Goal: Check status: Check status

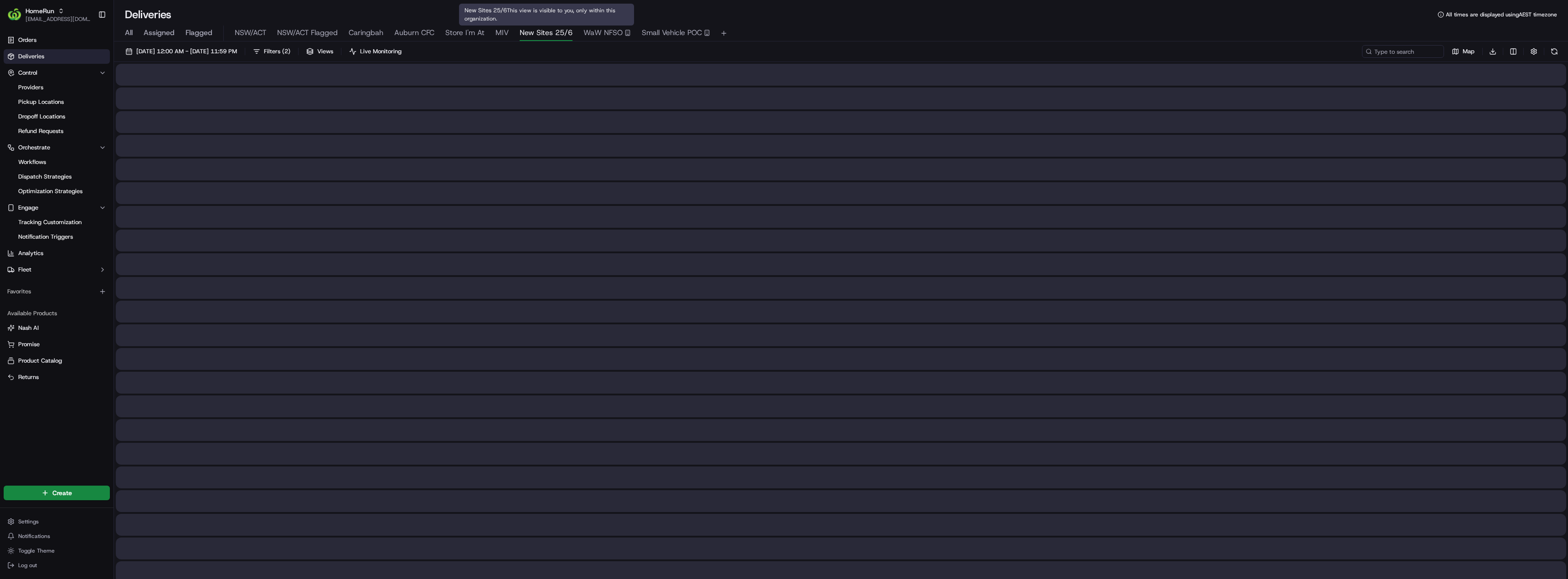
click at [543, 34] on span "New Sites 25/6" at bounding box center [546, 33] width 53 height 11
click at [475, 35] on span "Store I'm At" at bounding box center [464, 33] width 39 height 11
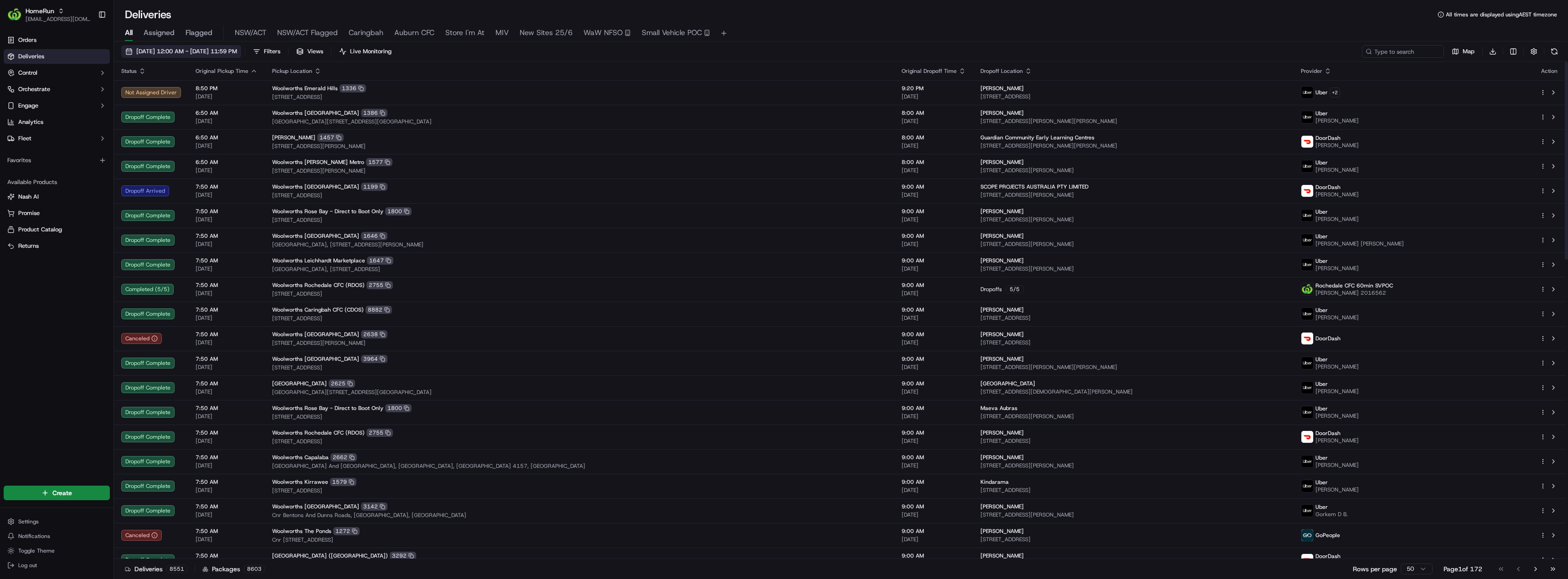
click at [185, 49] on span "[DATE] 12:00 AM - [DATE] 11:59 PM" at bounding box center [186, 51] width 100 height 8
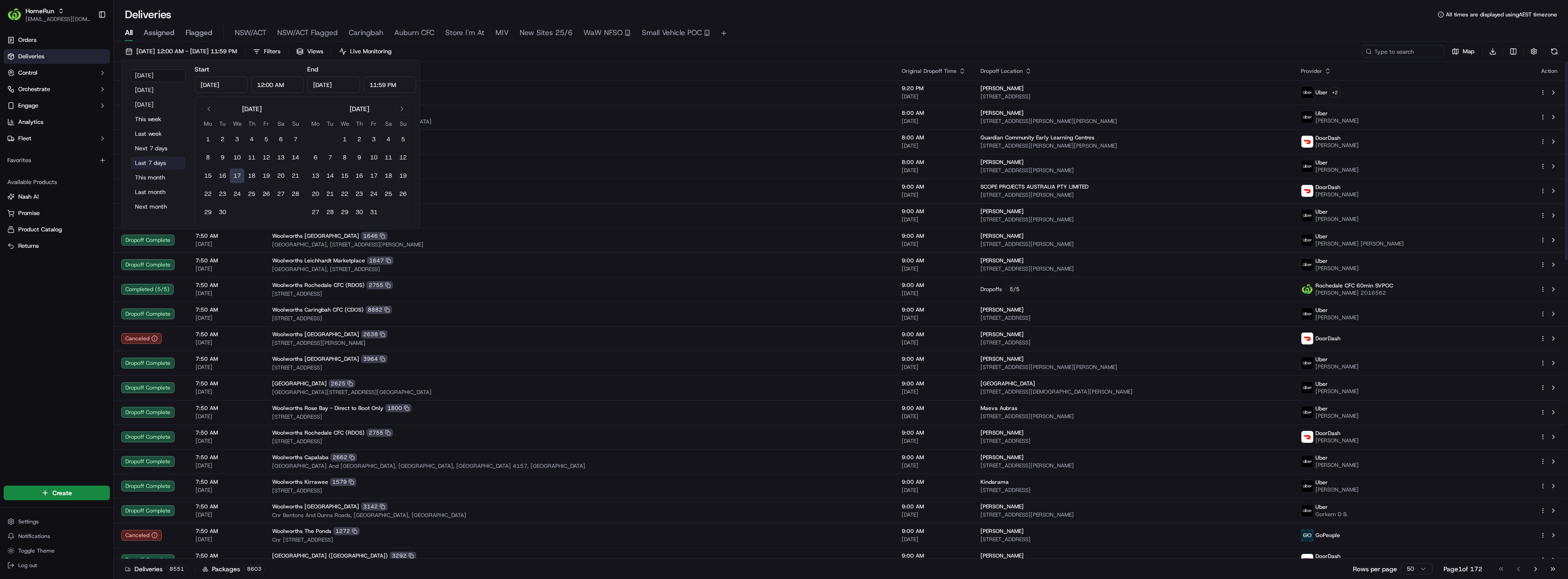
click at [154, 160] on button "Last 7 days" at bounding box center [158, 163] width 54 height 13
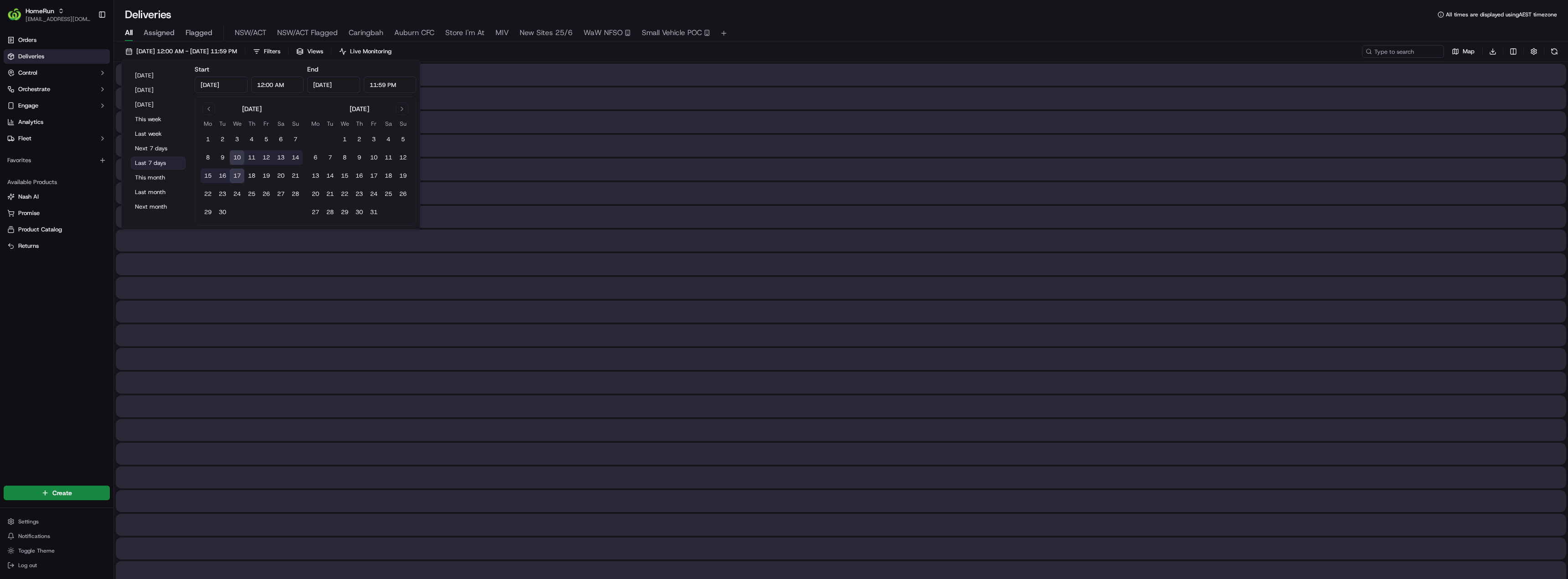
type input "[DATE]"
click at [1388, 51] on input at bounding box center [1389, 51] width 110 height 13
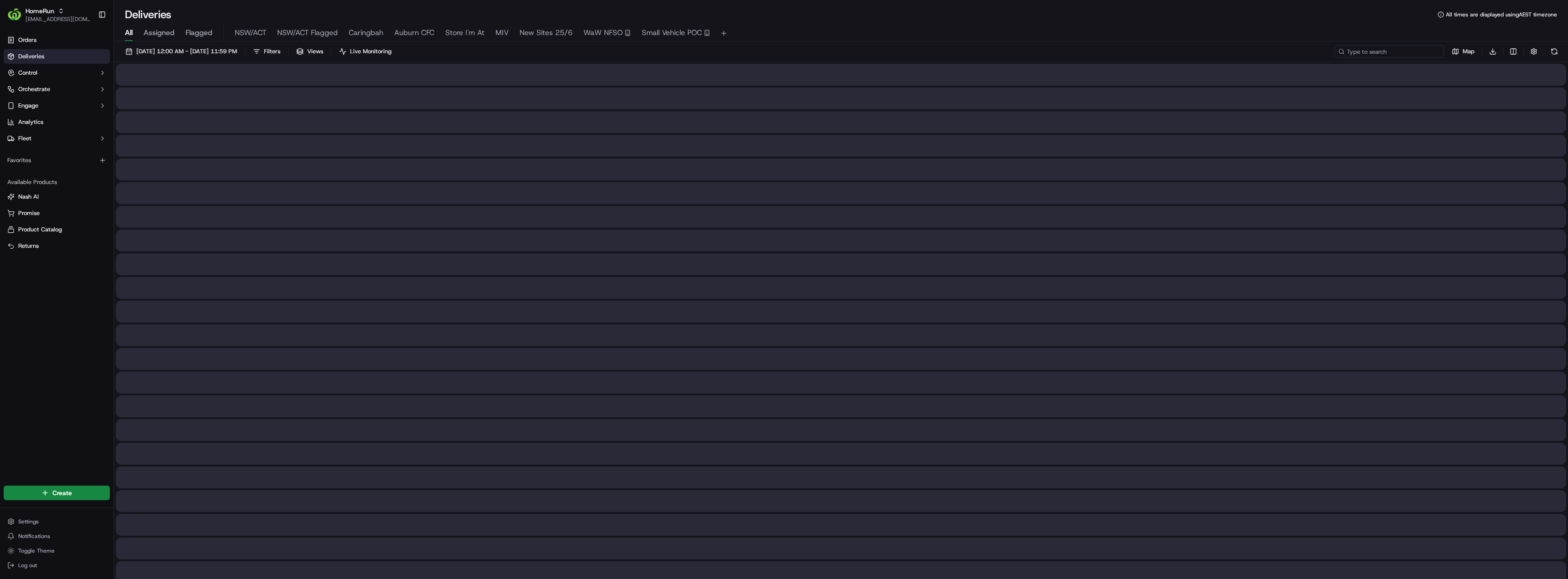
paste input "254117223"
type input "254117223"
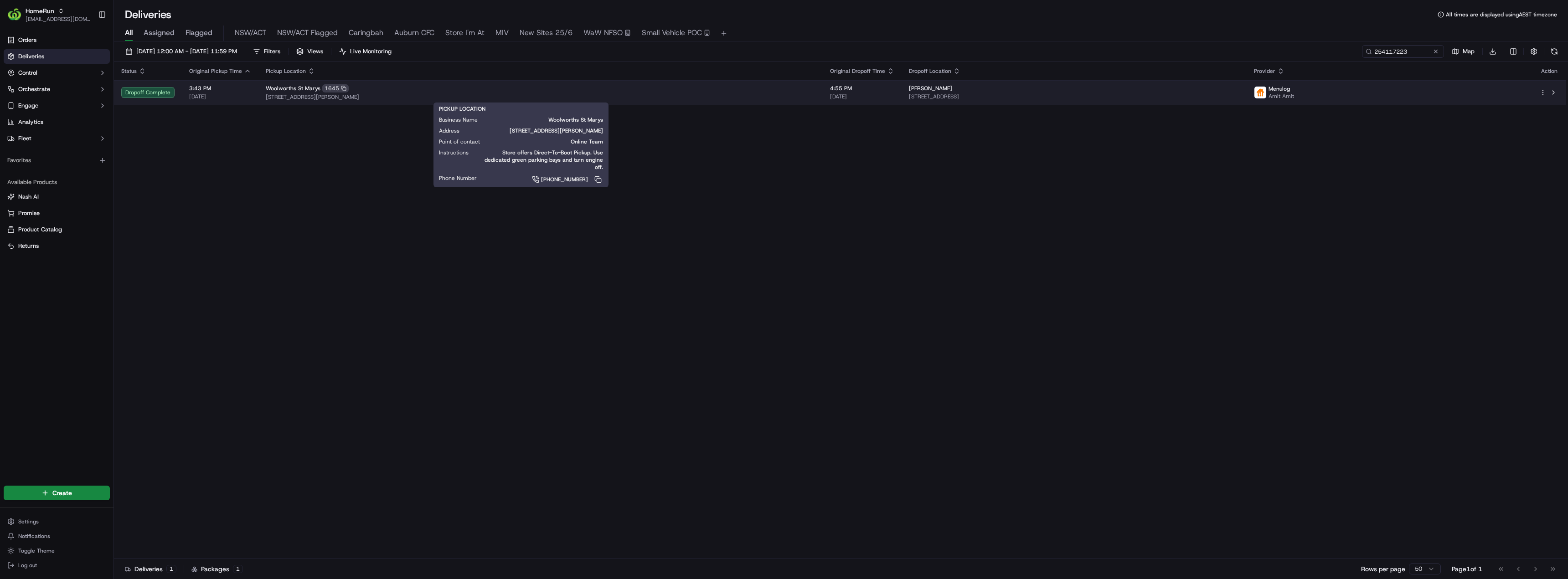
click at [472, 93] on div "Woolworths St Marys 1645" at bounding box center [540, 88] width 549 height 8
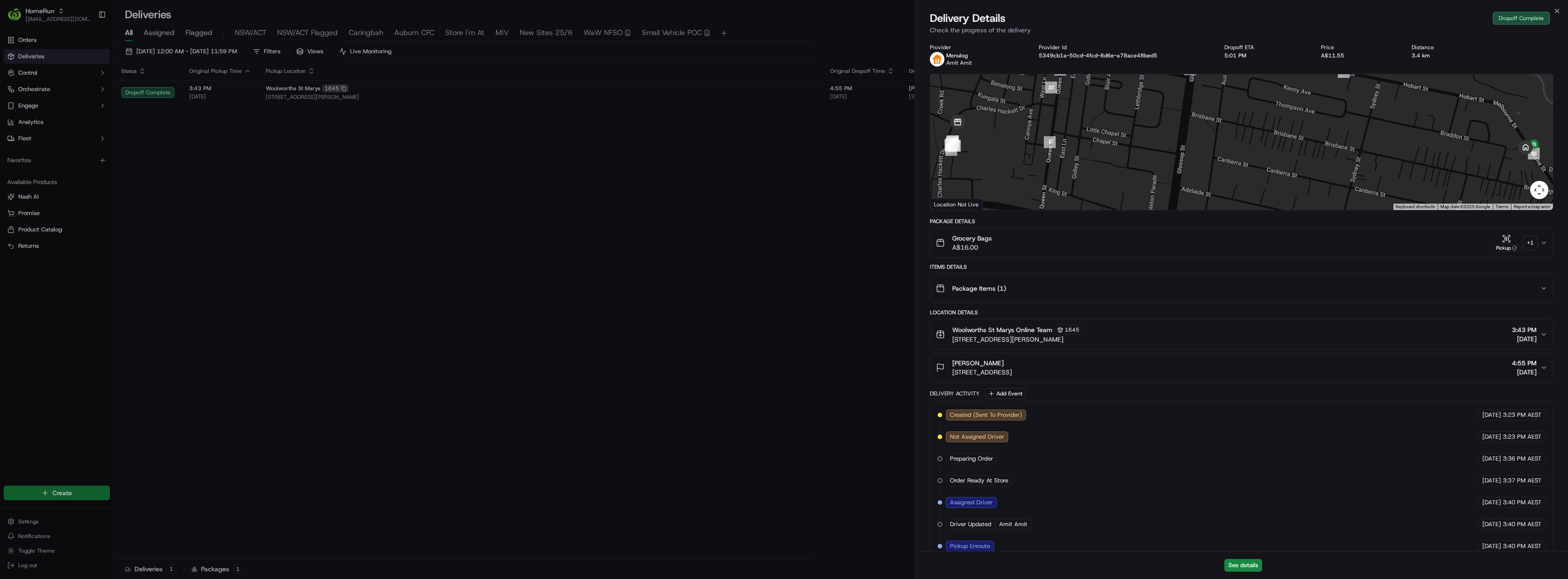
click at [1536, 244] on div "+ 1" at bounding box center [1530, 243] width 13 height 13
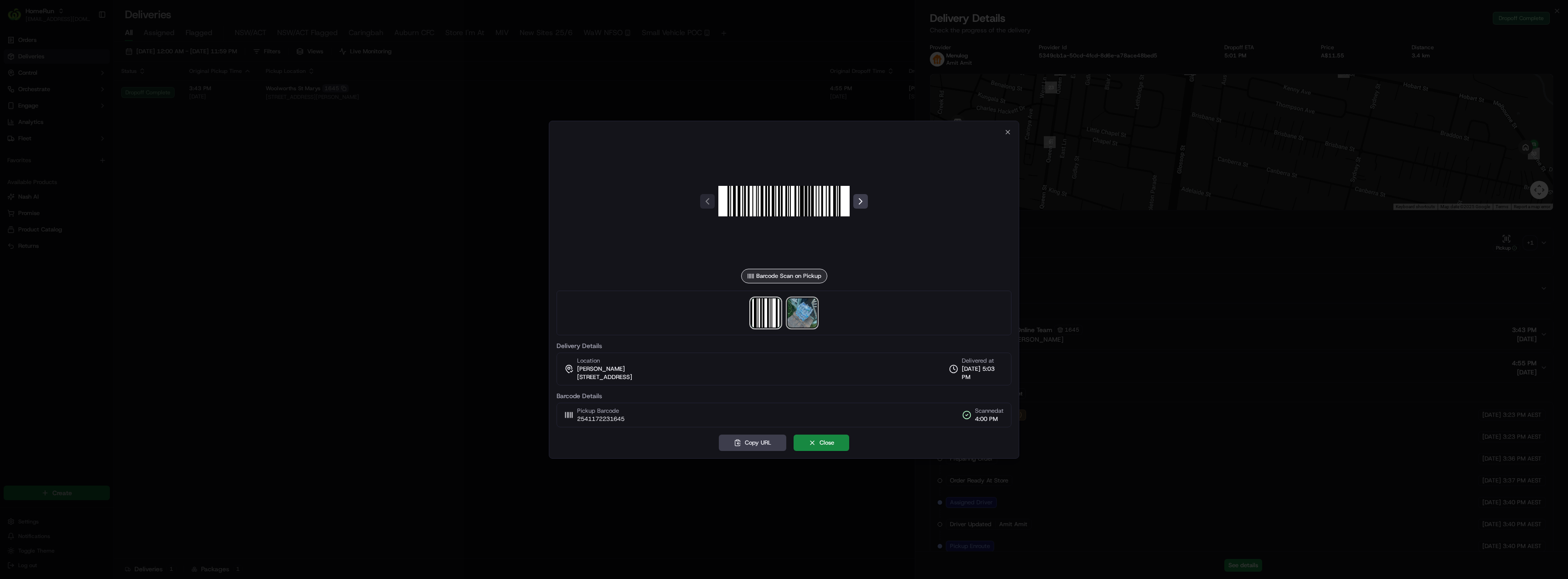
click at [804, 320] on img at bounding box center [802, 313] width 29 height 29
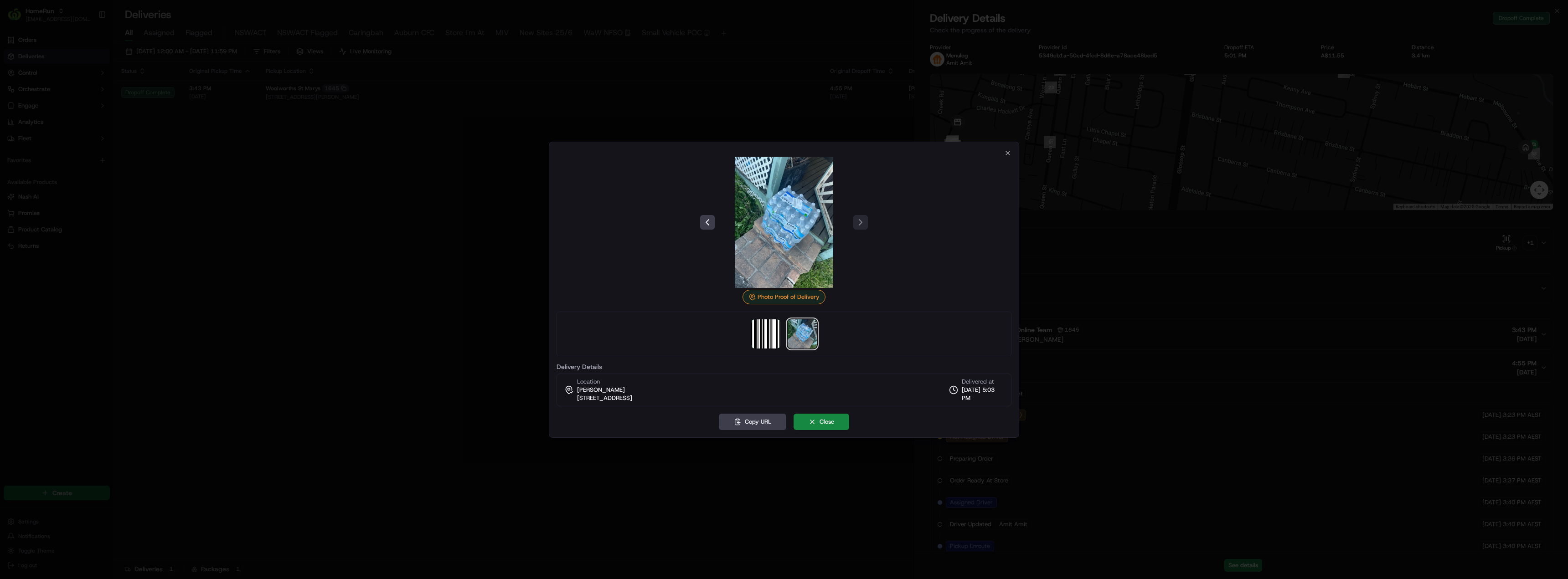
click at [529, 274] on div at bounding box center [784, 290] width 1568 height 579
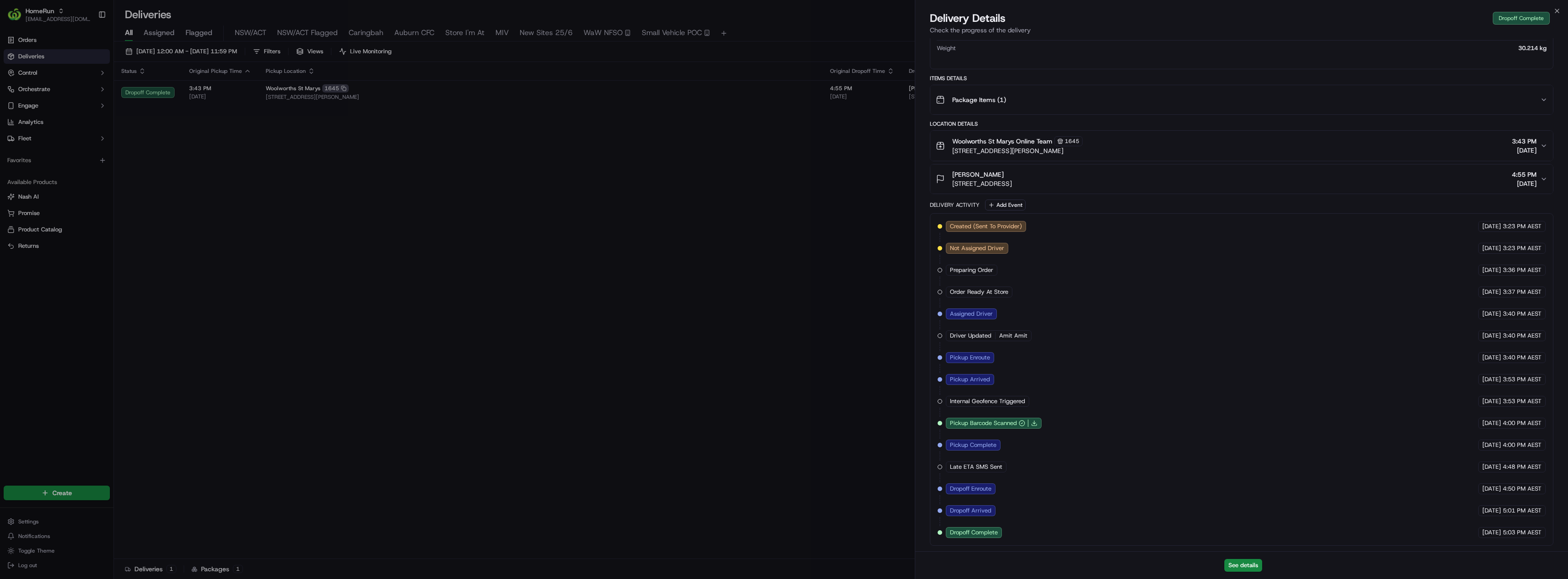
scroll to position [2, 0]
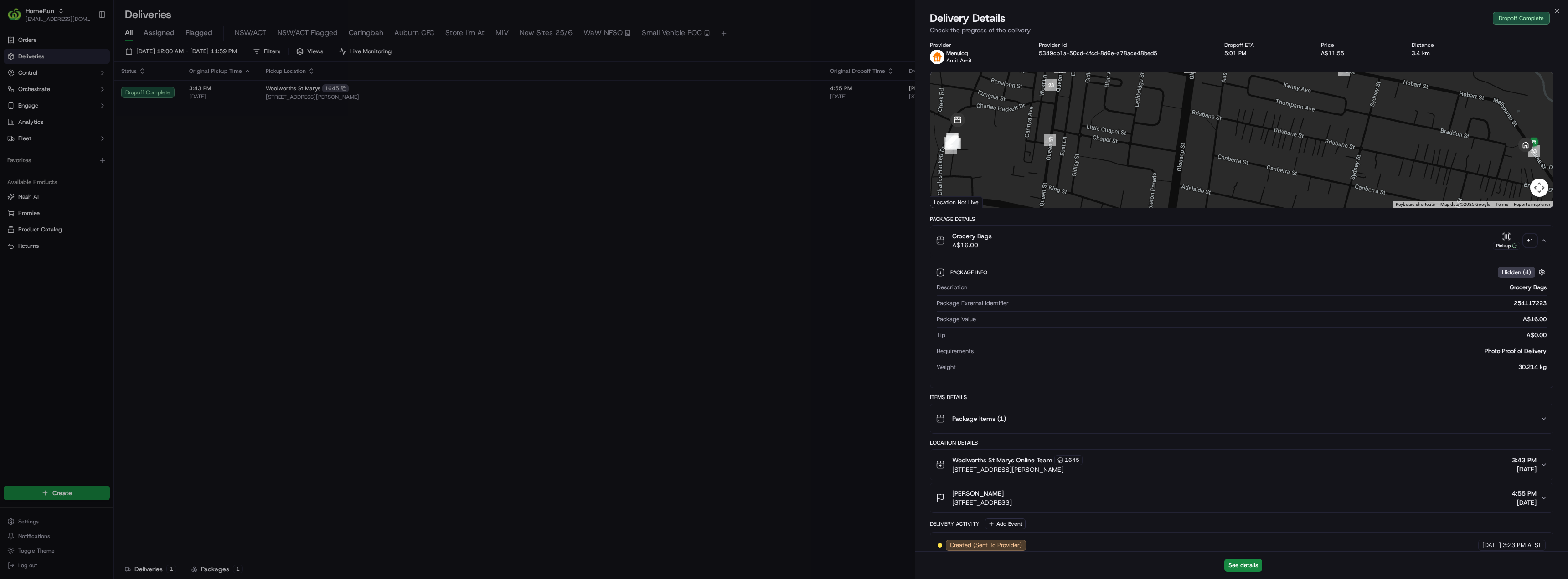
click at [1532, 240] on div "+ 1" at bounding box center [1530, 240] width 13 height 13
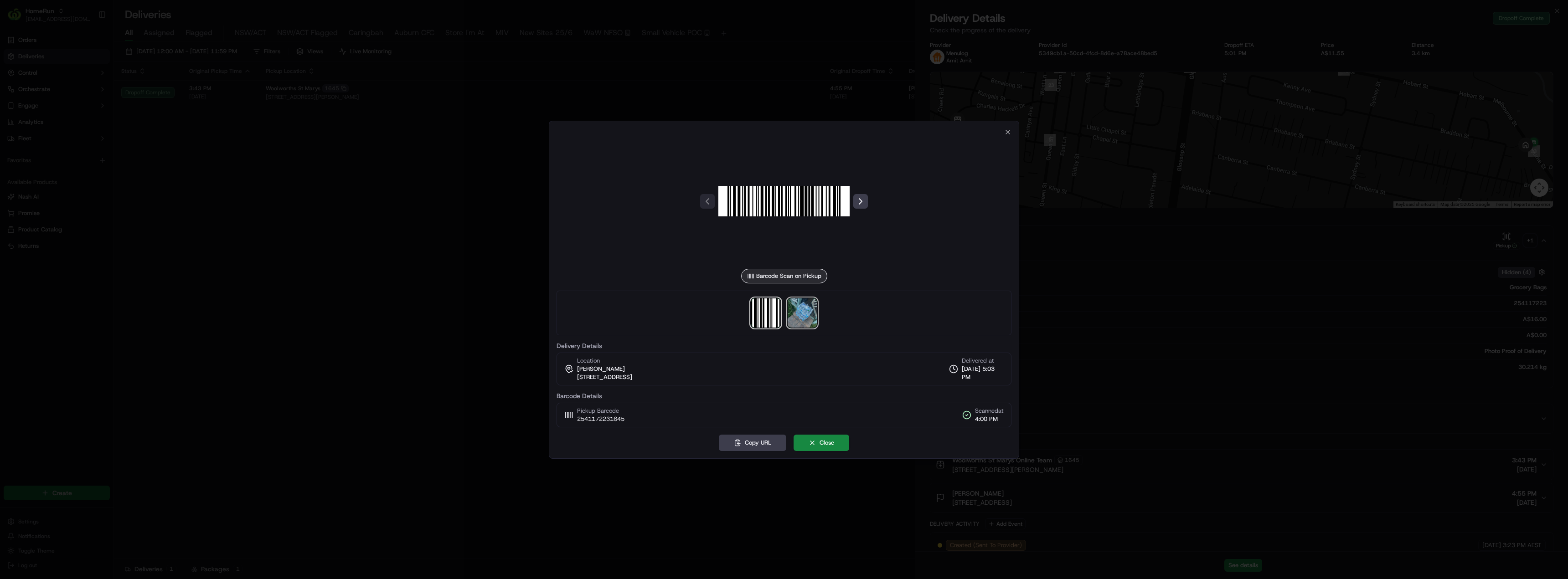
click at [799, 314] on img at bounding box center [802, 313] width 29 height 29
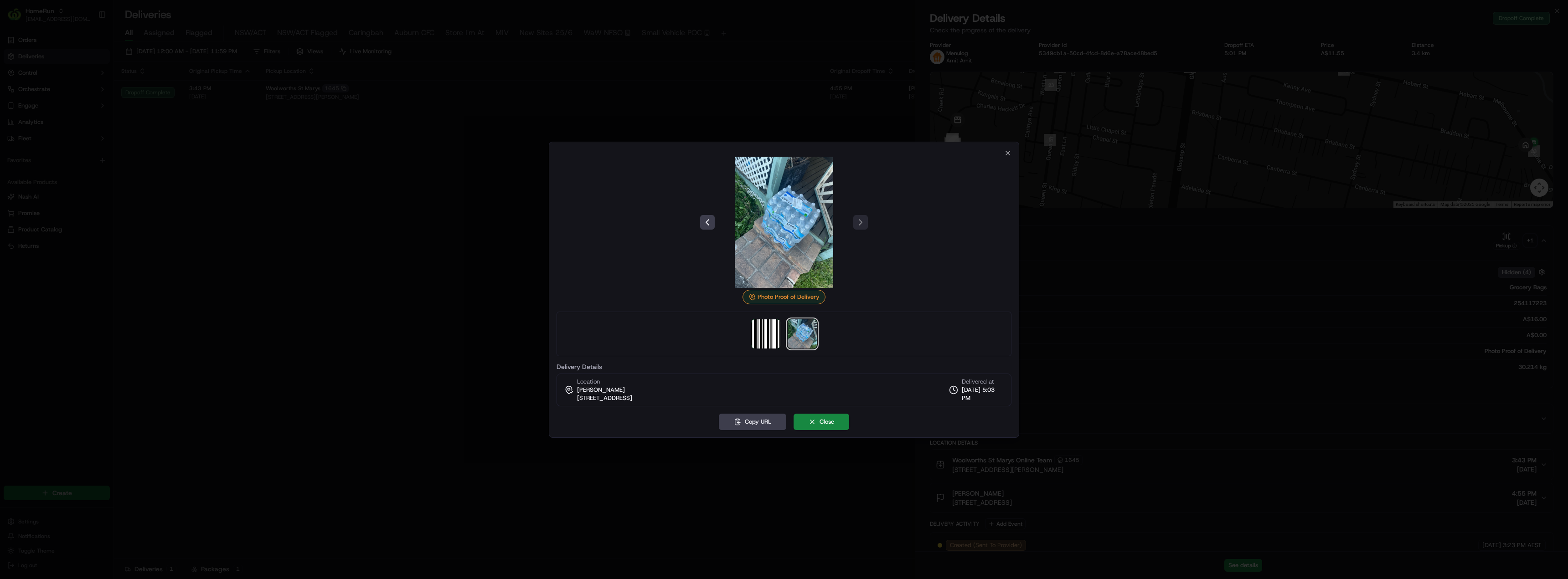
click at [179, 275] on div at bounding box center [784, 290] width 1568 height 579
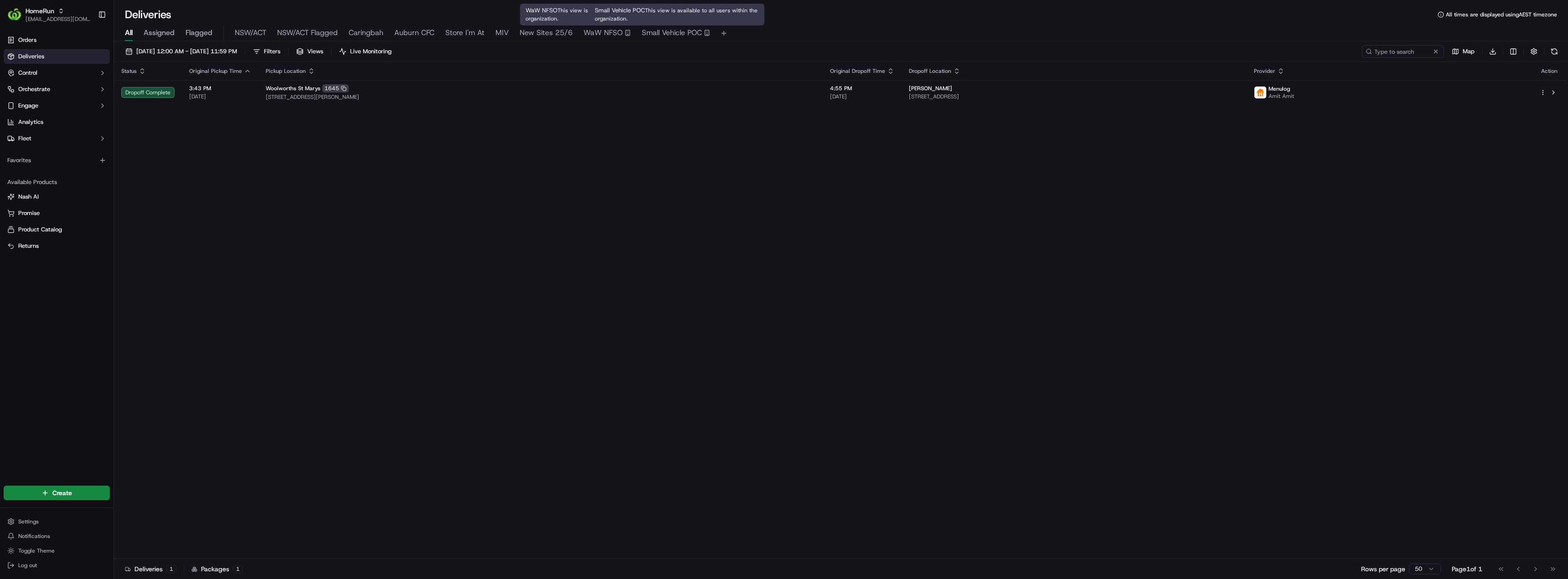
click at [668, 36] on span "Small Vehicle POC" at bounding box center [672, 33] width 61 height 11
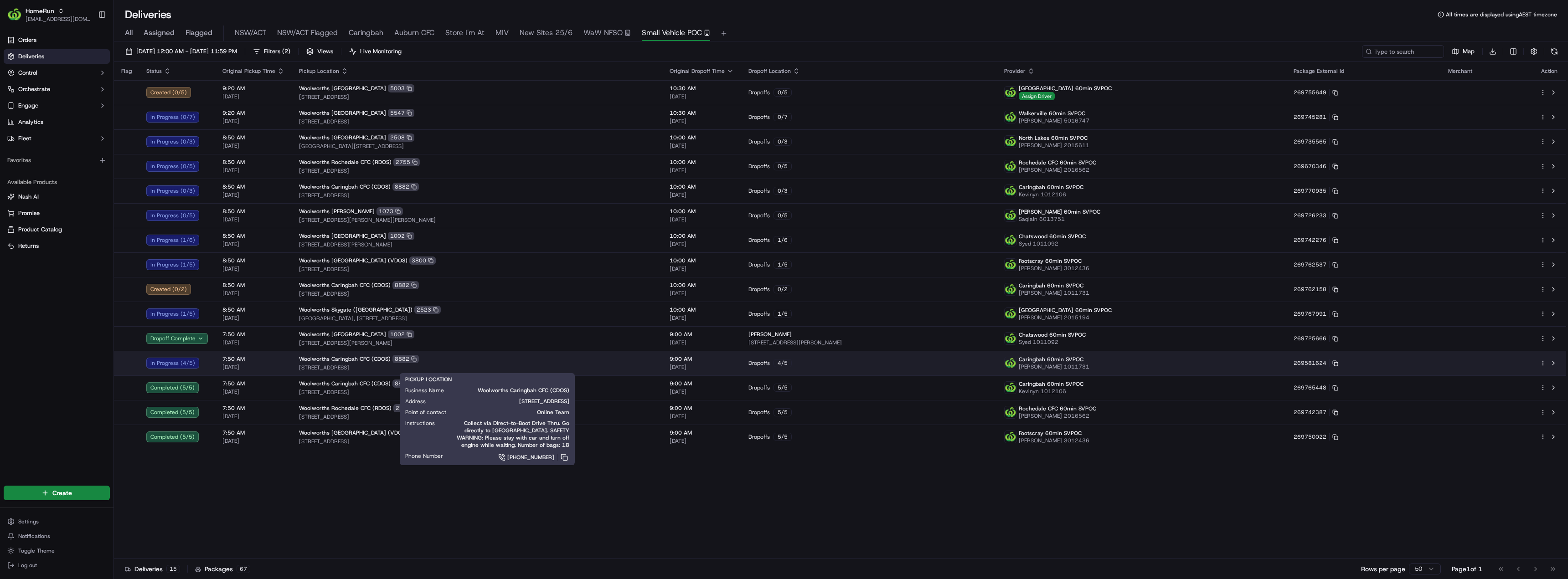
click at [439, 363] on div "Woolworths Caringbah CFC (CDOS) 8882" at bounding box center [477, 358] width 356 height 8
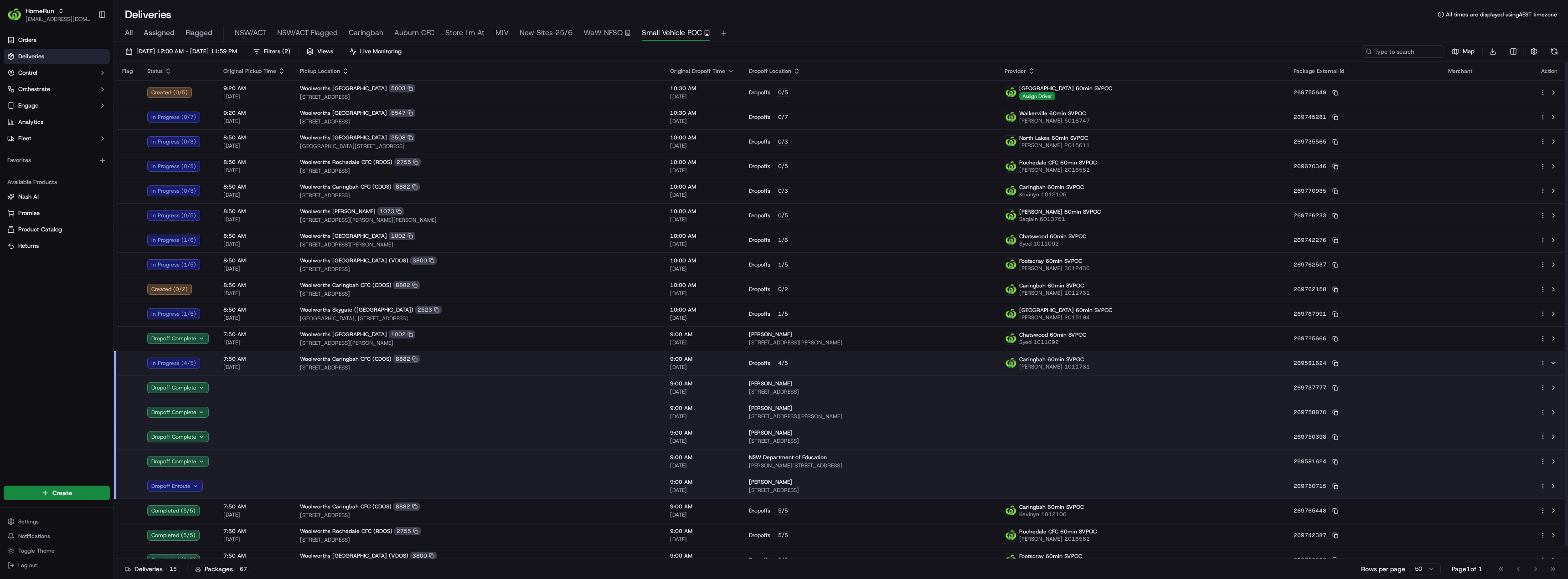
click at [379, 461] on td at bounding box center [477, 462] width 370 height 25
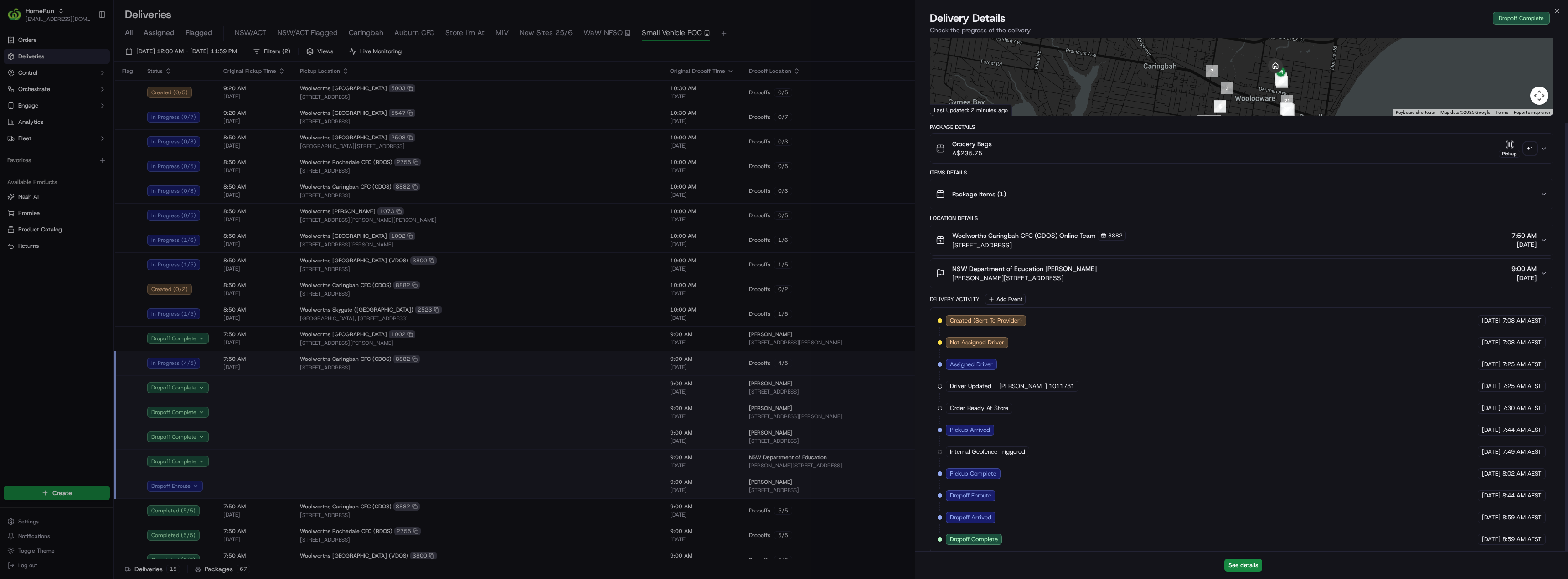
scroll to position [101, 0]
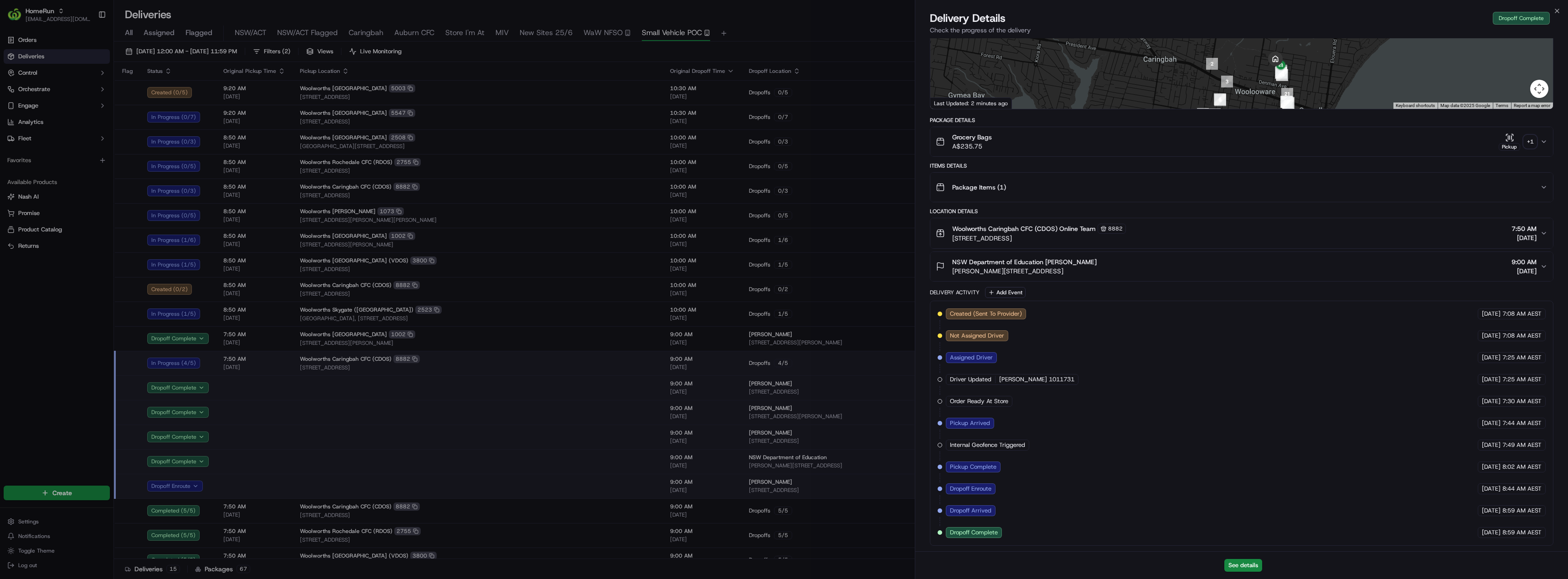
click at [1529, 142] on div "+ 1" at bounding box center [1530, 142] width 13 height 13
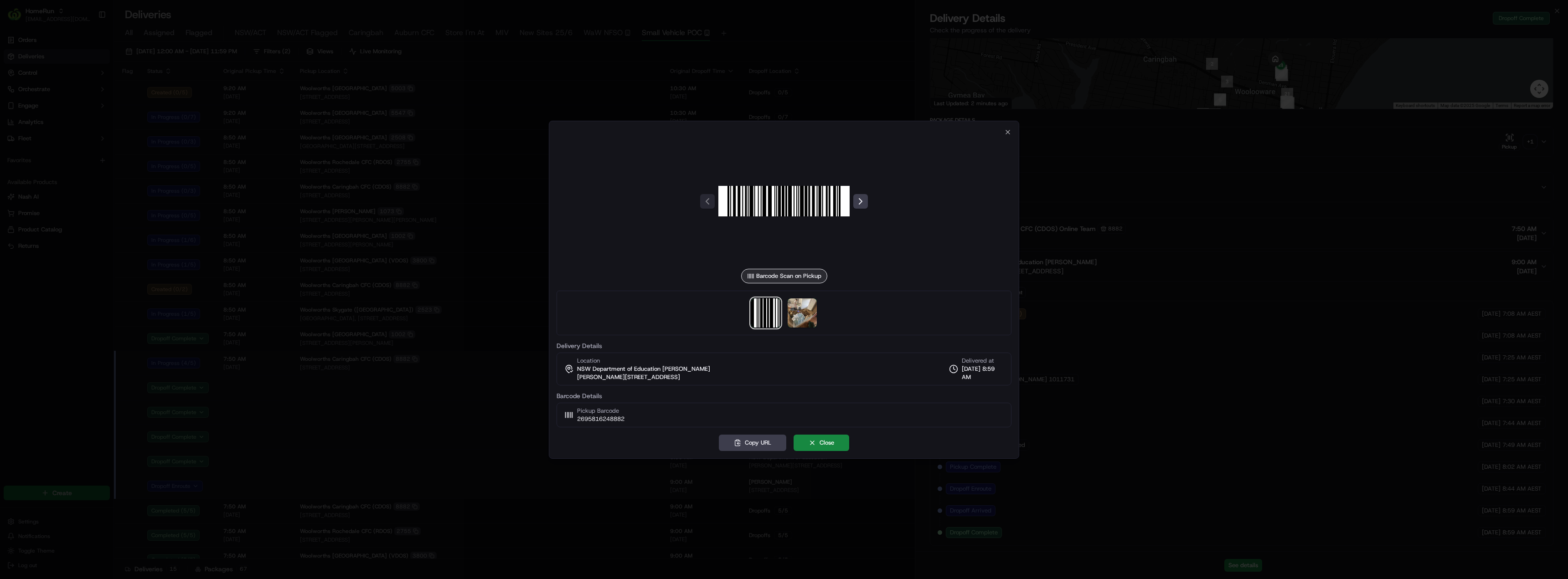
click at [821, 319] on div at bounding box center [784, 313] width 455 height 44
click at [809, 317] on img at bounding box center [802, 313] width 29 height 29
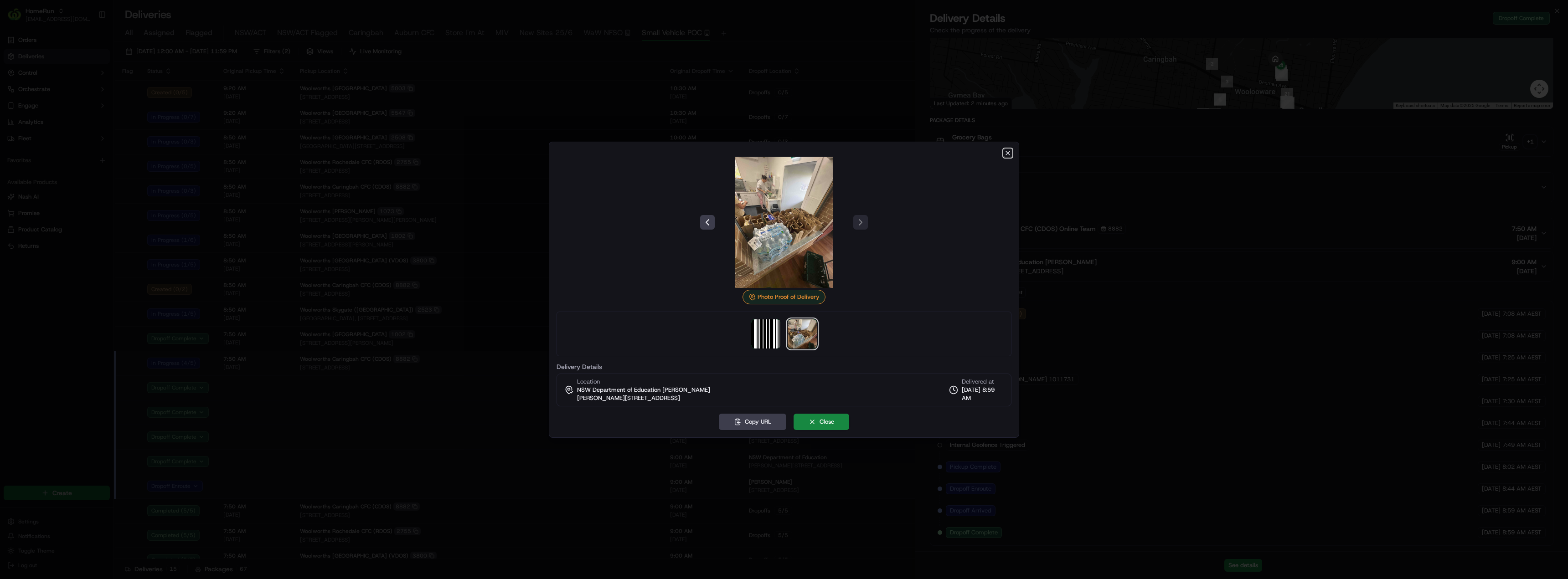
click at [1009, 153] on icon "button" at bounding box center [1009, 153] width 8 height 8
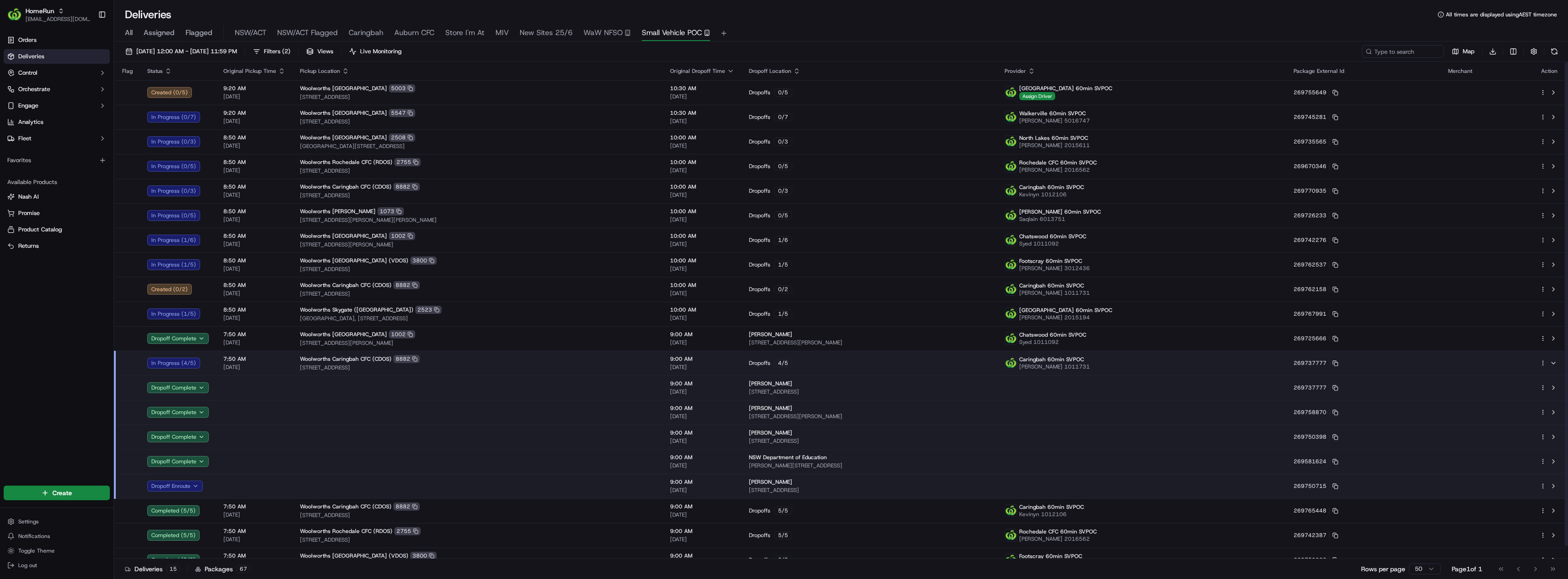
click at [547, 384] on td at bounding box center [477, 388] width 370 height 25
click at [548, 362] on div "Woolworths Caringbah CFC (CDOS) 8882" at bounding box center [477, 358] width 356 height 8
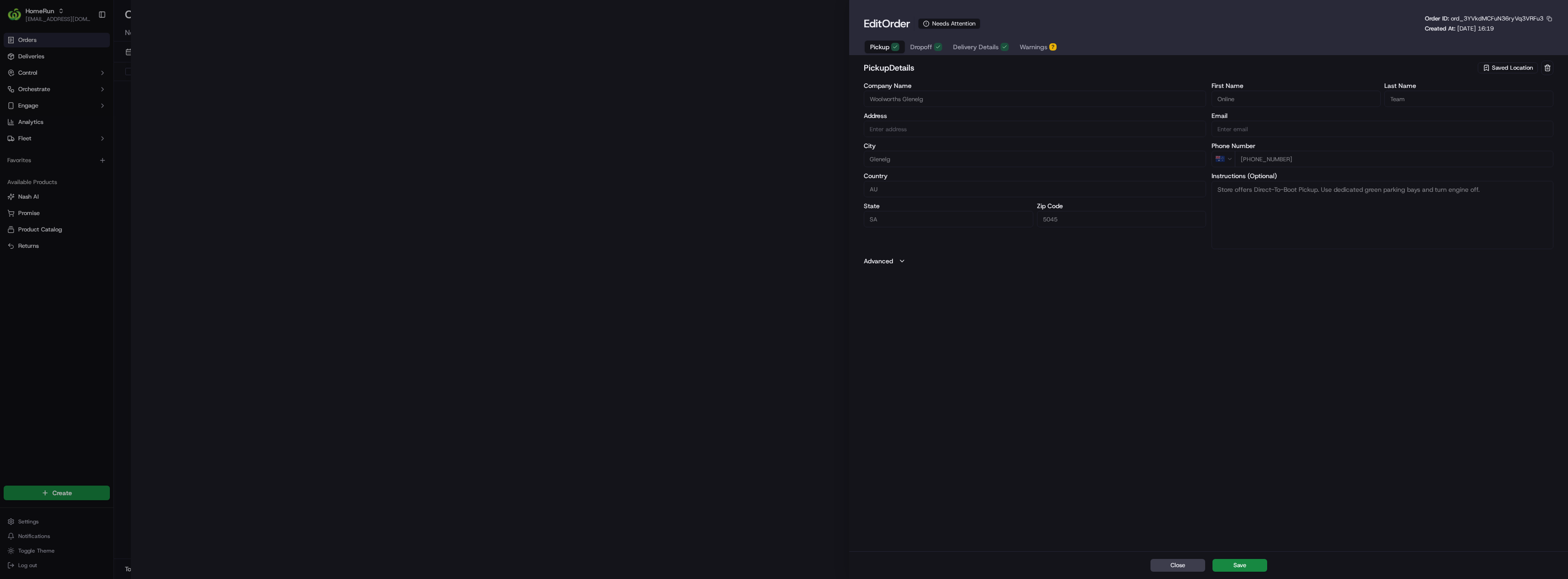
type input "Cnr Jetty And Brighton Rds, Glenelg, SA 5045, AU"
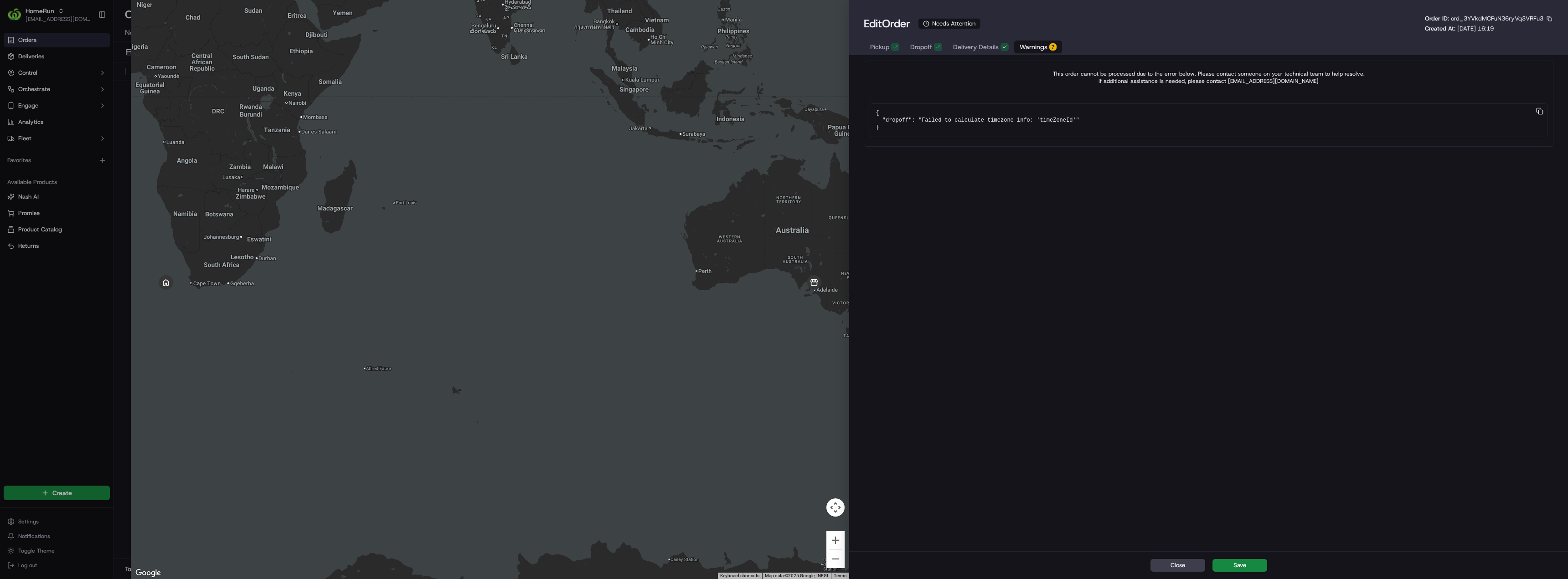
click at [1028, 47] on span "Warnings" at bounding box center [1034, 47] width 28 height 9
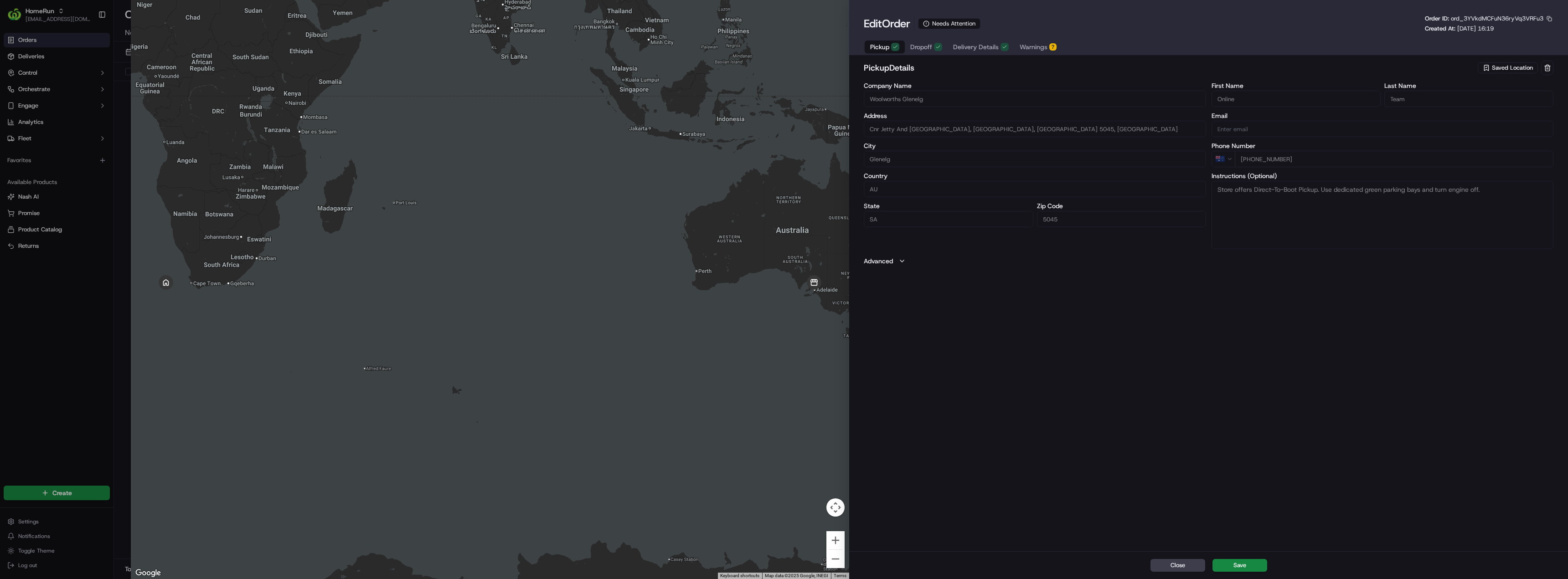
drag, startPoint x: 894, startPoint y: 47, endPoint x: 887, endPoint y: 47, distance: 7.0
click at [891, 47] on button "Pickup" at bounding box center [885, 47] width 40 height 13
click at [909, 50] on button "Dropoff" at bounding box center [927, 47] width 43 height 13
click at [969, 45] on span "Delivery Details" at bounding box center [976, 47] width 45 height 9
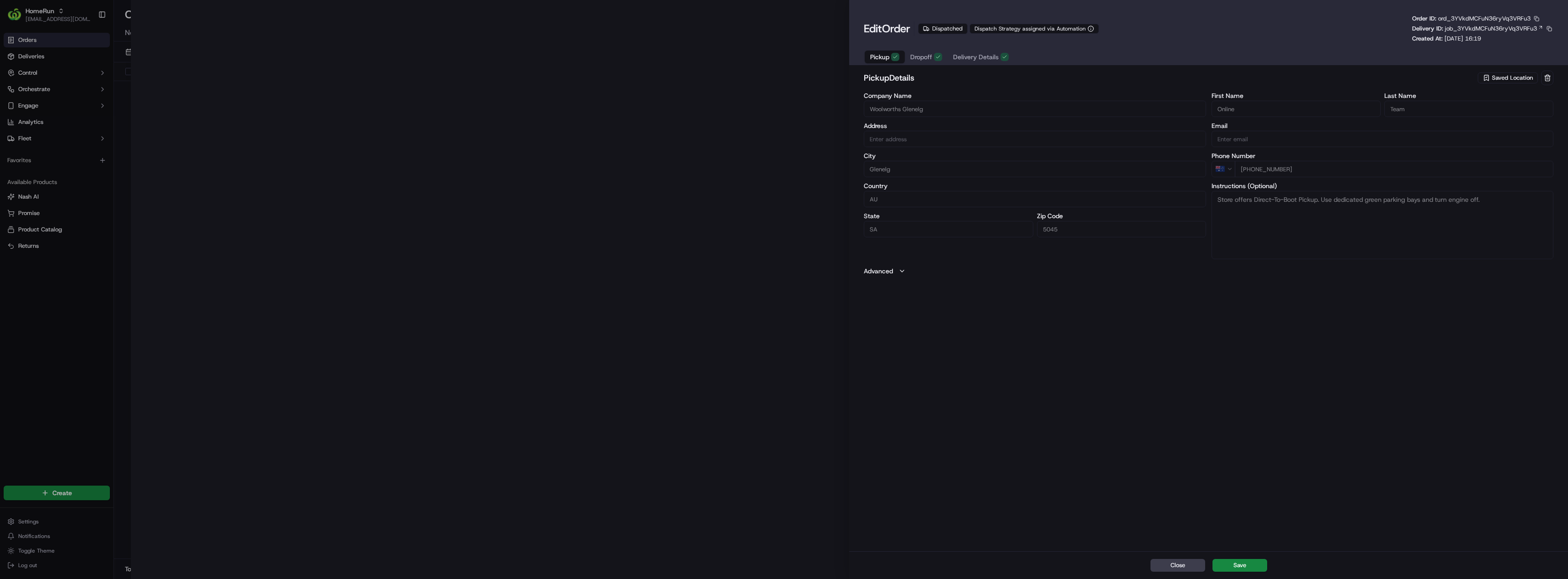
type input "Cnr Jetty And Brighton Rds, Glenelg, SA 5045, AU"
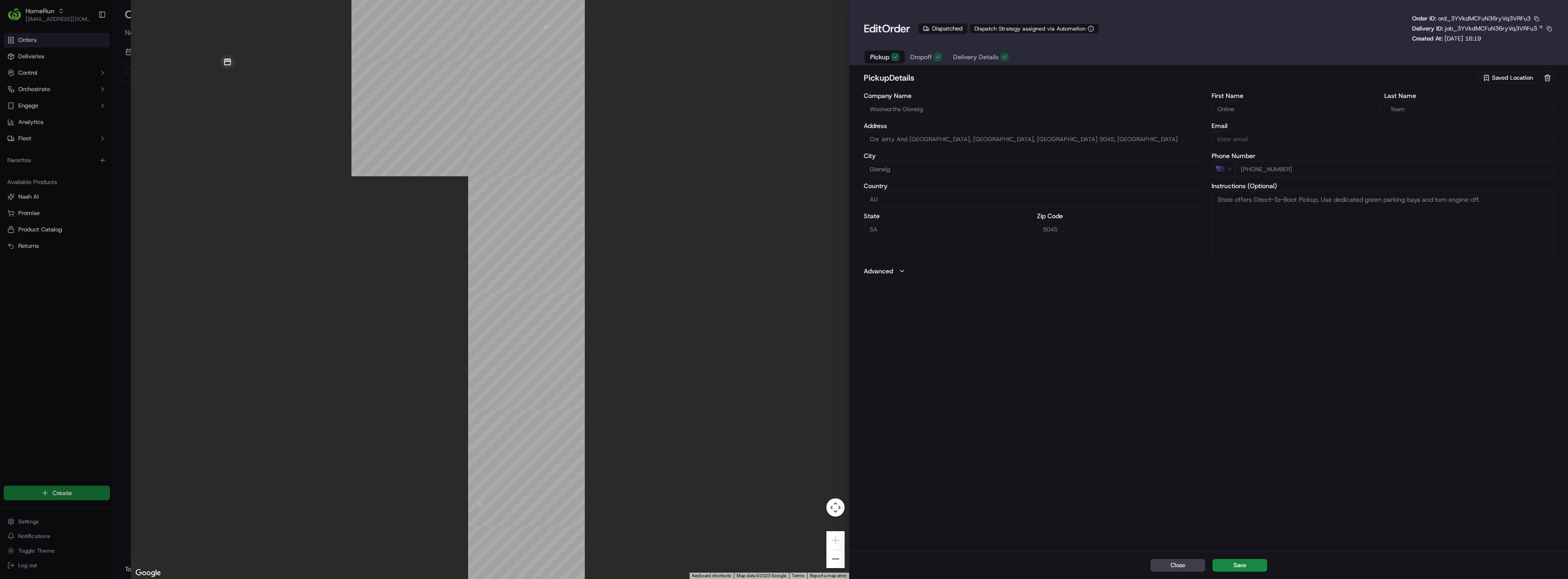
click at [984, 59] on span "Delivery Details" at bounding box center [976, 57] width 45 height 9
click at [918, 62] on button "Dropoff" at bounding box center [927, 57] width 43 height 13
click at [891, 61] on button "Pickup" at bounding box center [885, 57] width 40 height 13
click at [926, 57] on span "Dropoff" at bounding box center [921, 57] width 22 height 9
